Goal: Check status: Check status

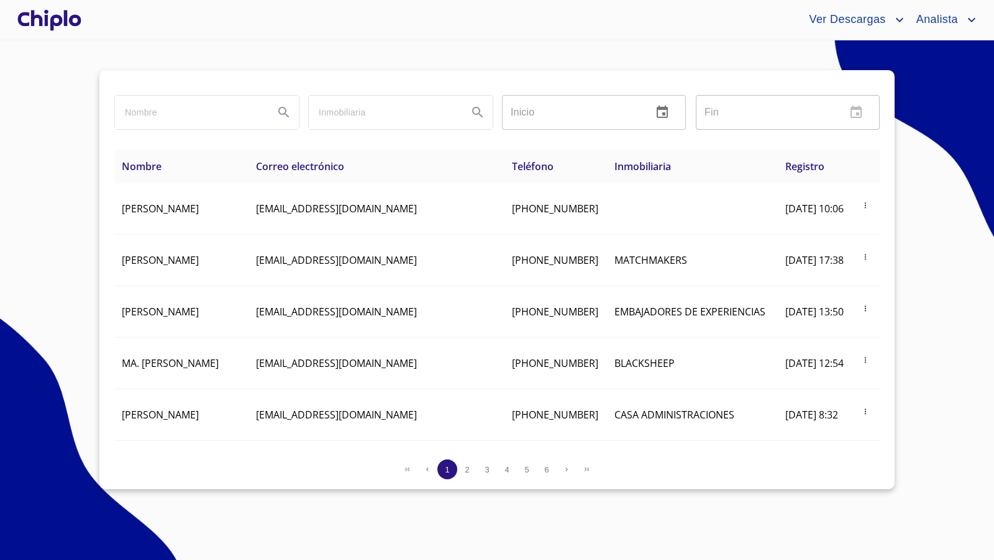
click at [65, 26] on div at bounding box center [49, 20] width 69 height 40
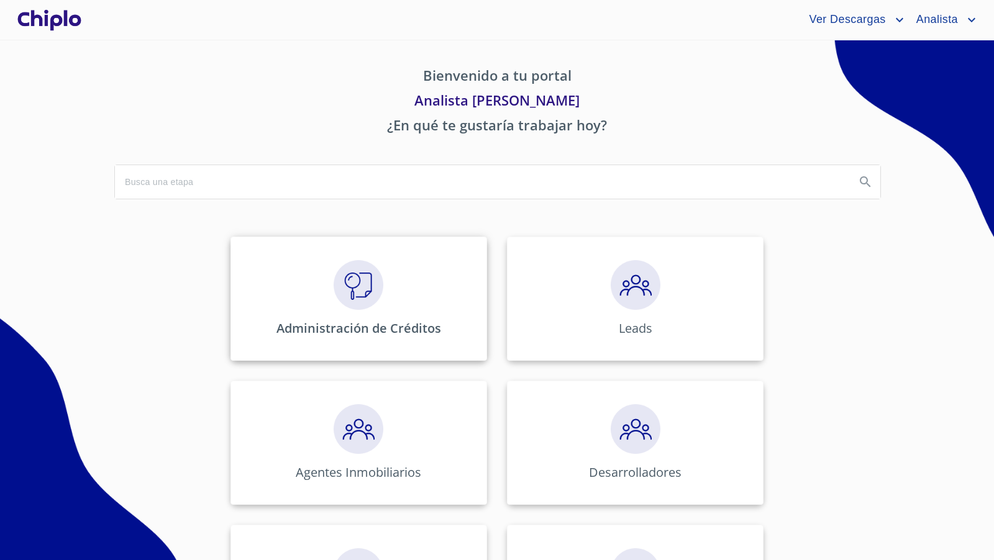
click at [355, 312] on div "Administración de Créditos" at bounding box center [358, 299] width 257 height 124
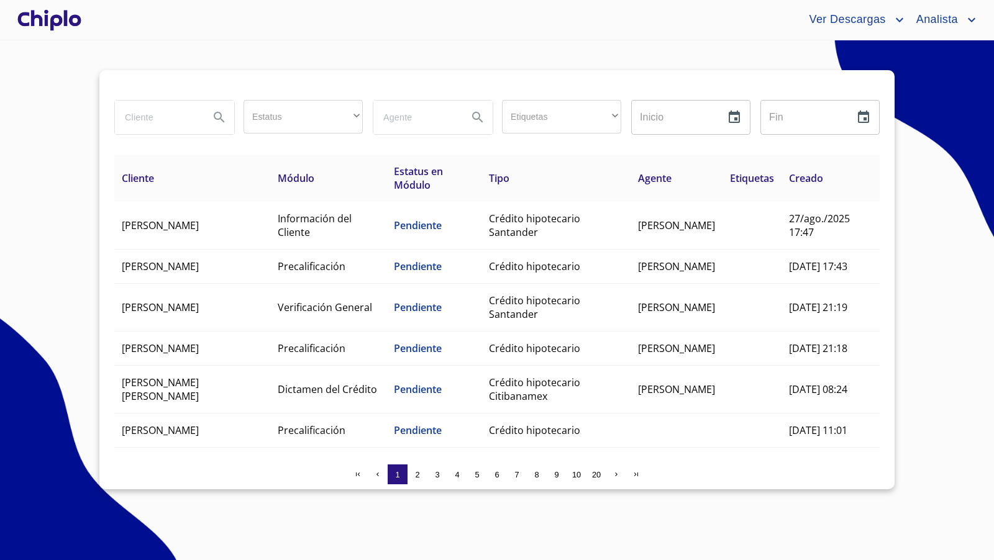
click at [146, 117] on input "search" at bounding box center [157, 118] width 84 height 34
type input "palacios"
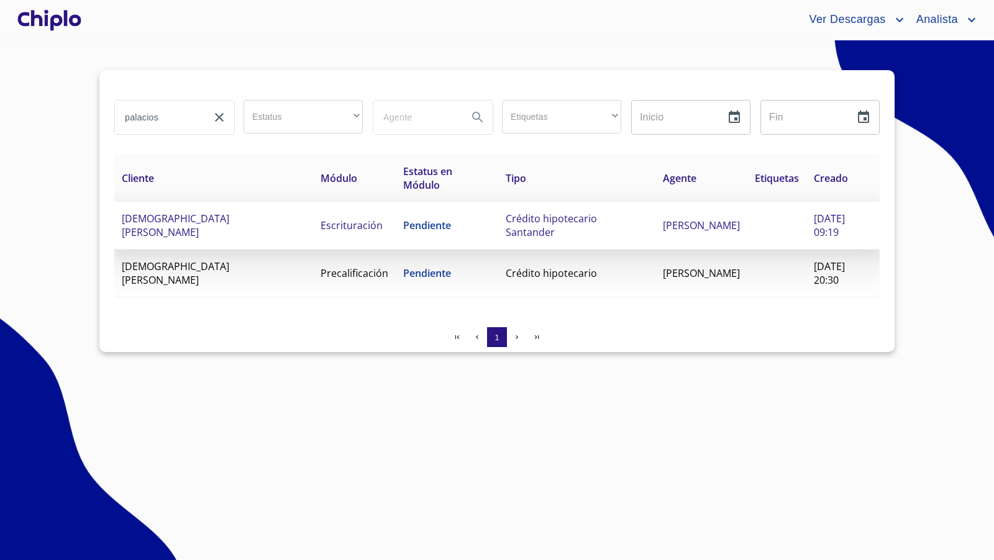
click at [226, 235] on td "[DEMOGRAPHIC_DATA][PERSON_NAME]" at bounding box center [213, 226] width 199 height 48
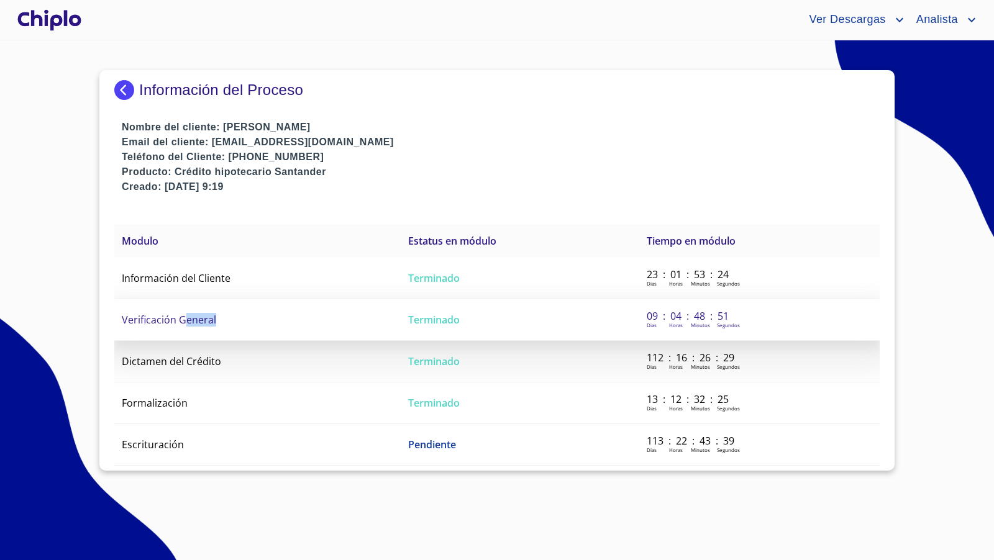
click at [187, 325] on td "Verificación General" at bounding box center [257, 320] width 286 height 42
